Goal: Task Accomplishment & Management: Manage account settings

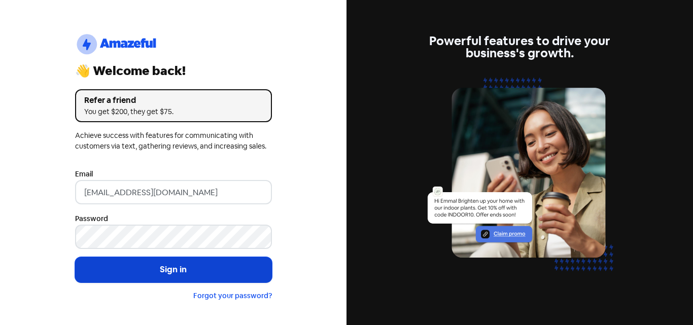
click at [221, 271] on button "Sign in" at bounding box center [173, 269] width 197 height 25
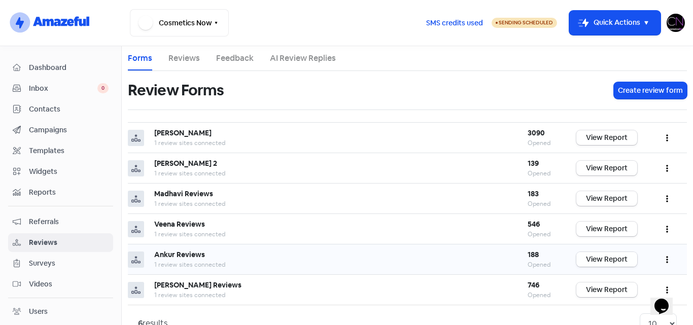
click at [597, 263] on link "View Report" at bounding box center [607, 259] width 61 height 15
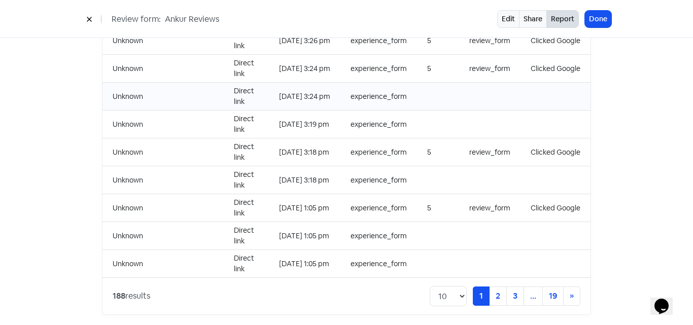
scroll to position [1098, 0]
click at [489, 287] on link "2" at bounding box center [498, 295] width 18 height 19
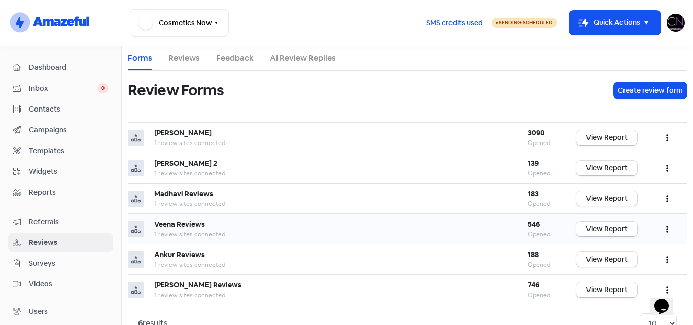
click at [594, 232] on link "View Report" at bounding box center [607, 229] width 61 height 15
click at [676, 25] on img at bounding box center [676, 23] width 18 height 18
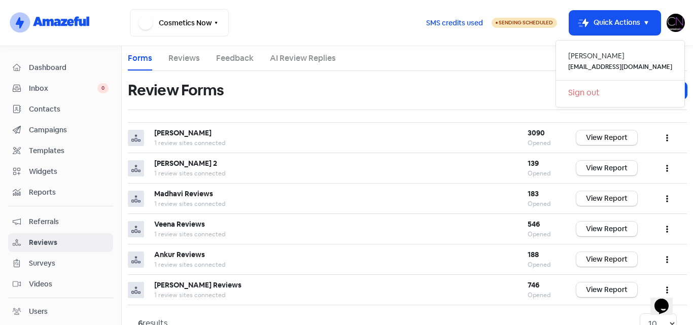
click at [628, 92] on link "Sign out" at bounding box center [620, 93] width 128 height 16
